Goal: Task Accomplishment & Management: Manage account settings

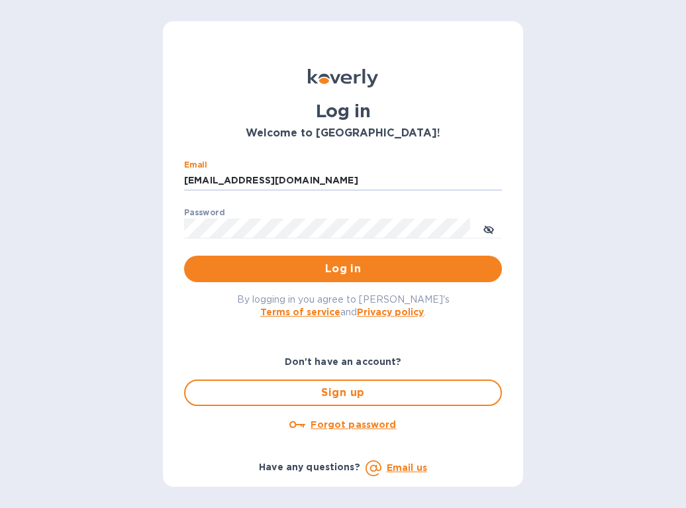
drag, startPoint x: 281, startPoint y: 181, endPoint x: 176, endPoint y: 169, distance: 105.9
click at [176, 169] on div "Email ssinger@intlfreight.net ​ Password ​ Log in" at bounding box center [342, 221] width 339 height 143
drag, startPoint x: 302, startPoint y: 181, endPoint x: 166, endPoint y: 177, distance: 136.4
click at [166, 176] on div "Log in Welcome to Koverly! Email ssinger@intlfreight.net ​ Password ​ Log in By…" at bounding box center [343, 253] width 360 height 465
type input "ssinger@zarachlogistics.com"
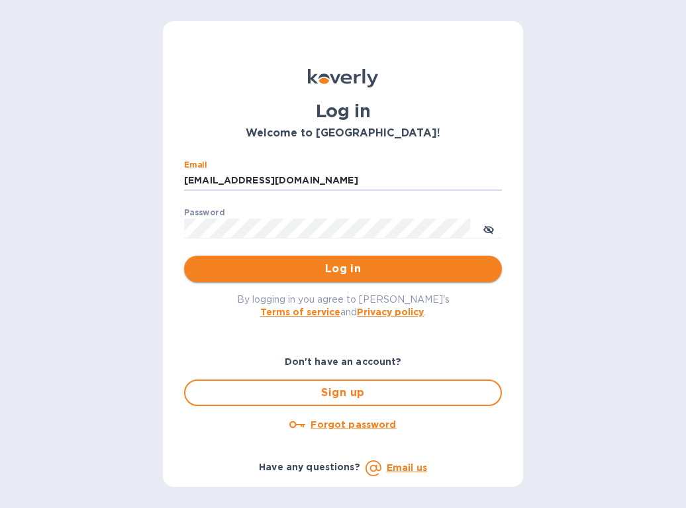
click at [322, 265] on span "Log in" at bounding box center [343, 269] width 297 height 16
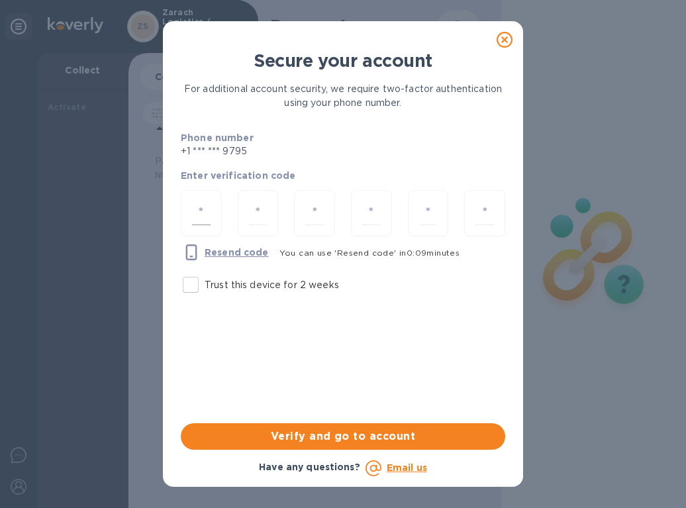
click at [211, 214] on div at bounding box center [201, 213] width 41 height 47
type input "3"
type input "6"
type input "1"
type input "8"
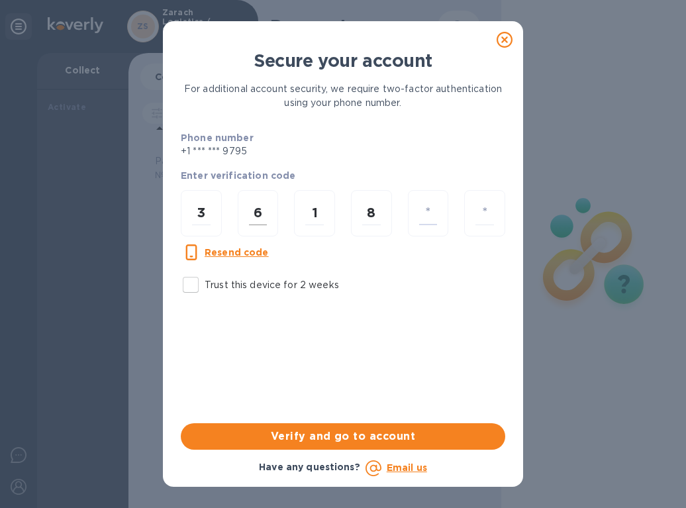
type input "0"
